Goal: Transaction & Acquisition: Purchase product/service

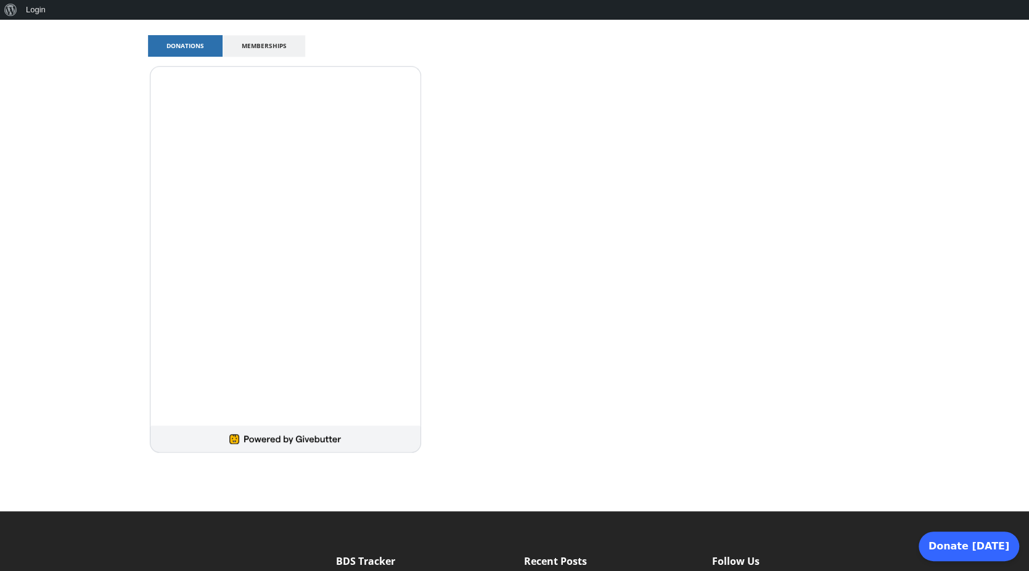
scroll to position [598, 0]
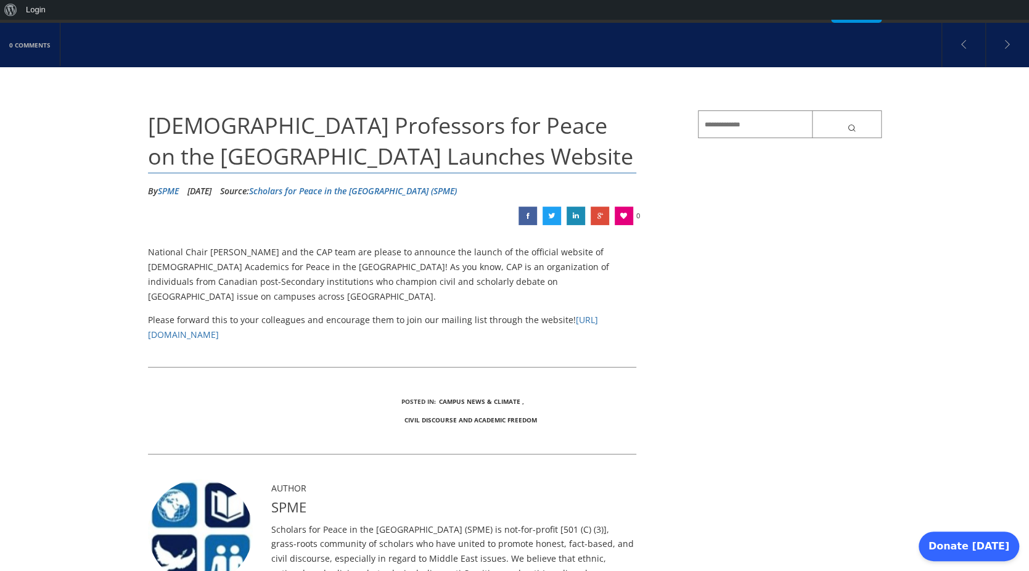
scroll to position [86, 0]
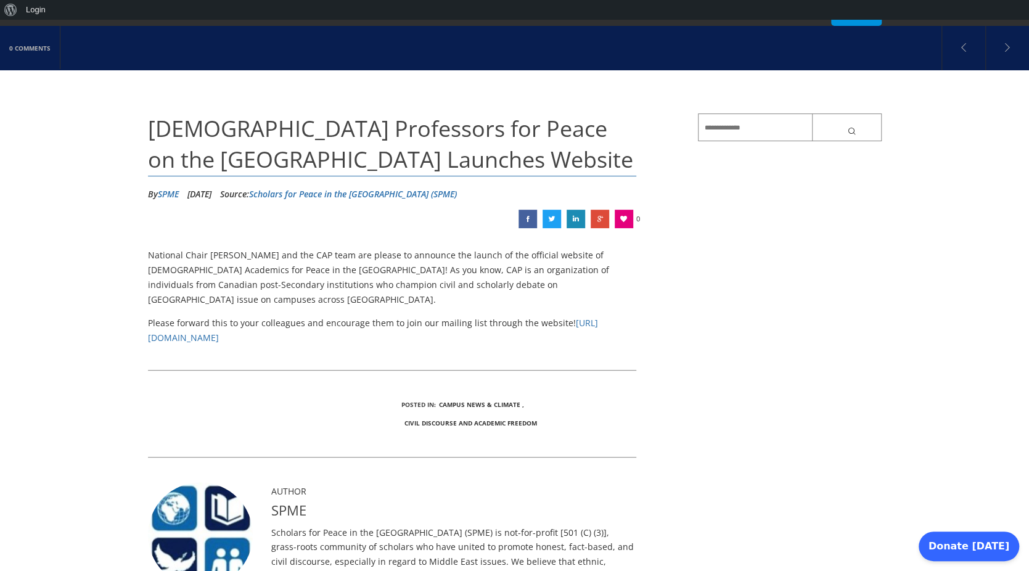
click at [387, 197] on link "Scholars for Peace in the Middle East (SPME)" at bounding box center [353, 194] width 208 height 12
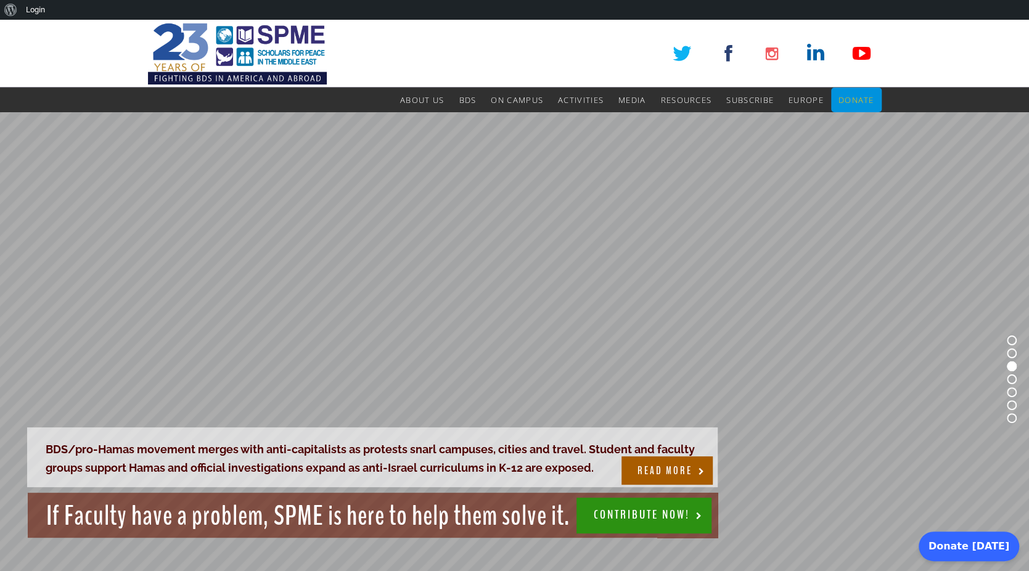
click at [861, 101] on span "Donate" at bounding box center [856, 99] width 36 height 11
